Goal: Task Accomplishment & Management: Manage account settings

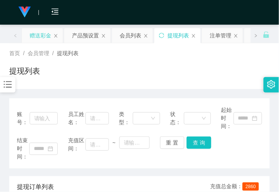
click at [43, 33] on div "赠送彩金" at bounding box center [41, 35] width 22 height 15
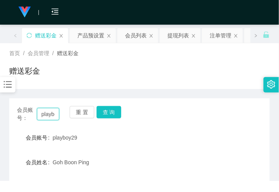
click at [48, 113] on input "playboy29" at bounding box center [48, 114] width 22 height 12
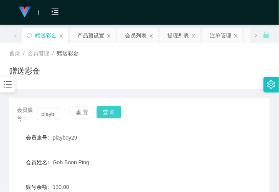
click at [112, 115] on button "查 询" at bounding box center [109, 112] width 25 height 12
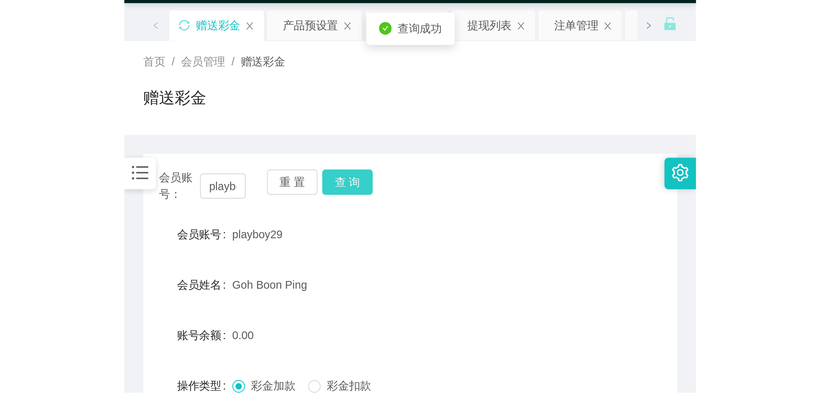
scroll to position [85, 0]
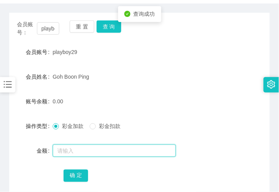
click at [70, 147] on input "text" at bounding box center [114, 150] width 123 height 12
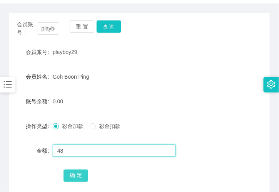
type input "48"
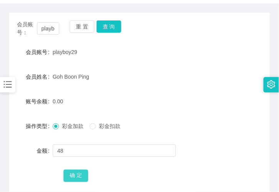
click at [71, 179] on button "确 定" at bounding box center [76, 175] width 25 height 12
click at [184, 50] on div "playboy29" at bounding box center [129, 51] width 152 height 15
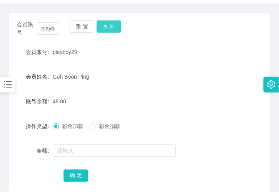
click at [103, 26] on button "查 询" at bounding box center [109, 26] width 25 height 12
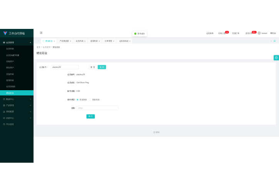
scroll to position [0, 0]
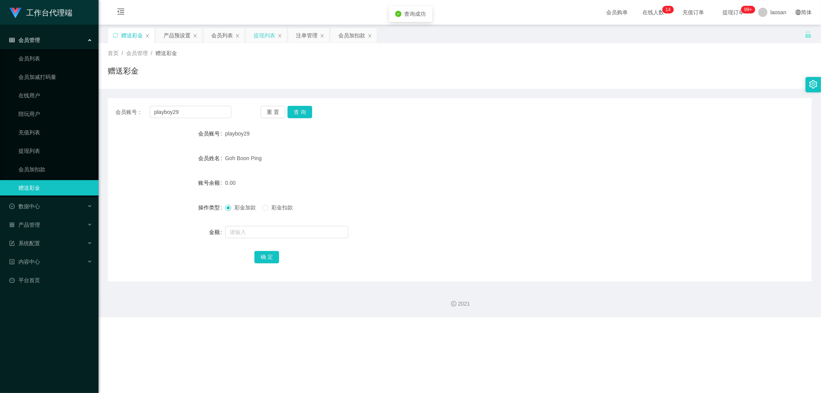
click at [267, 39] on div "提现列表" at bounding box center [265, 35] width 22 height 15
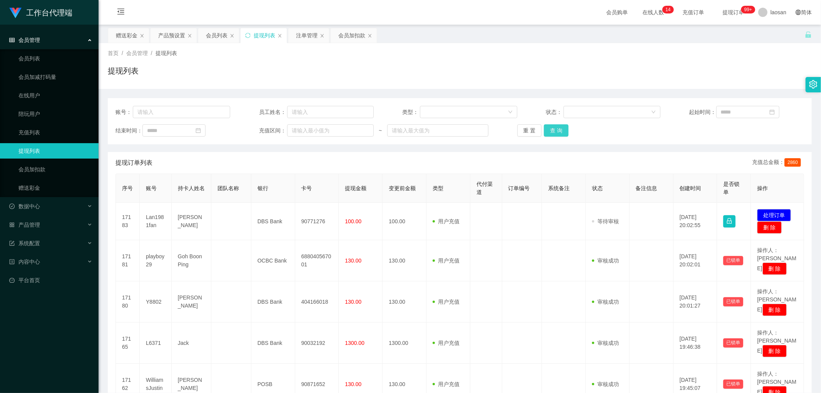
click at [279, 132] on button "查 询" at bounding box center [556, 130] width 25 height 12
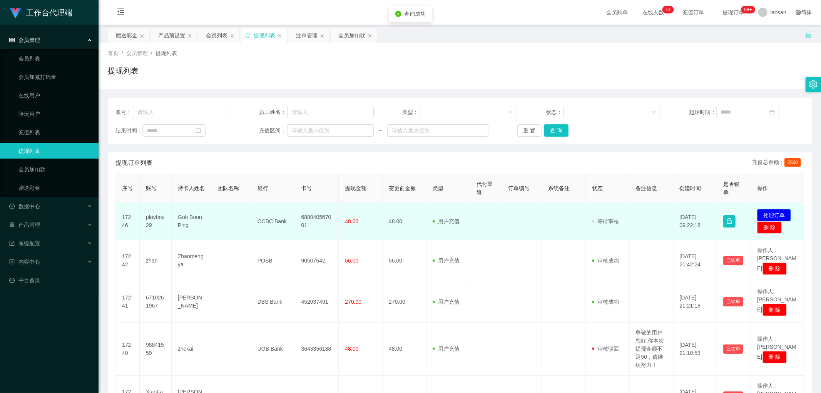
click at [279, 191] on button "处理订单" at bounding box center [775, 215] width 34 height 12
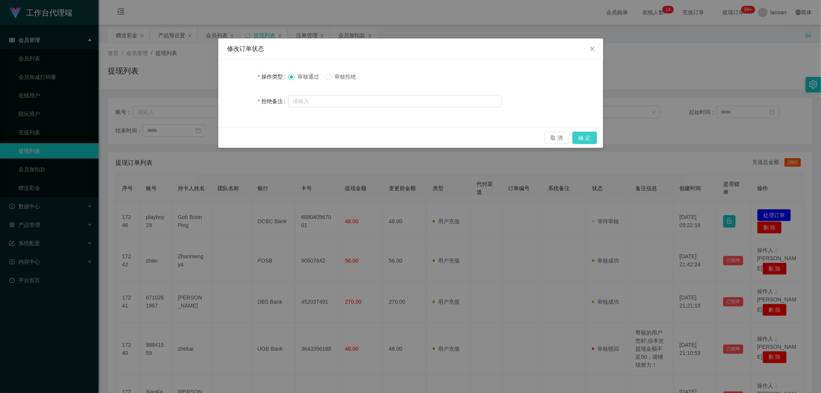
click at [279, 142] on button "确 定" at bounding box center [585, 138] width 25 height 12
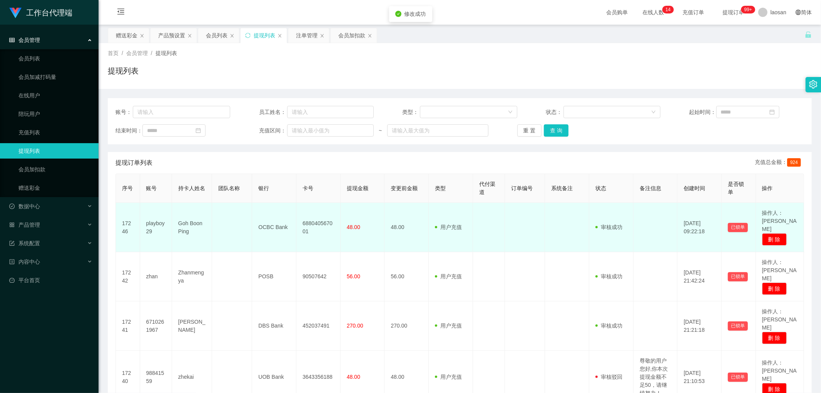
click at [279, 191] on td "688040567001" at bounding box center [319, 227] width 44 height 49
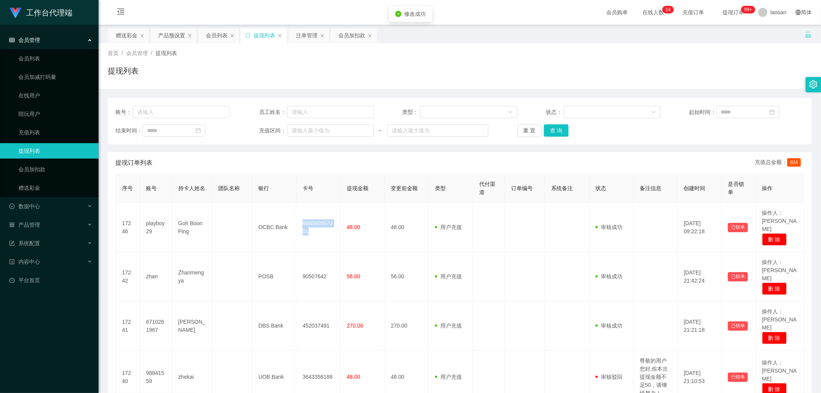
copy td "688040567001"
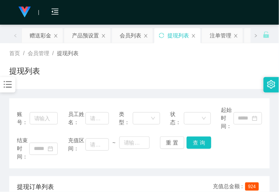
drag, startPoint x: 70, startPoint y: 81, endPoint x: 72, endPoint y: 27, distance: 54.3
click at [70, 80] on div "提现列表" at bounding box center [139, 74] width 261 height 18
